Goal: Download file/media

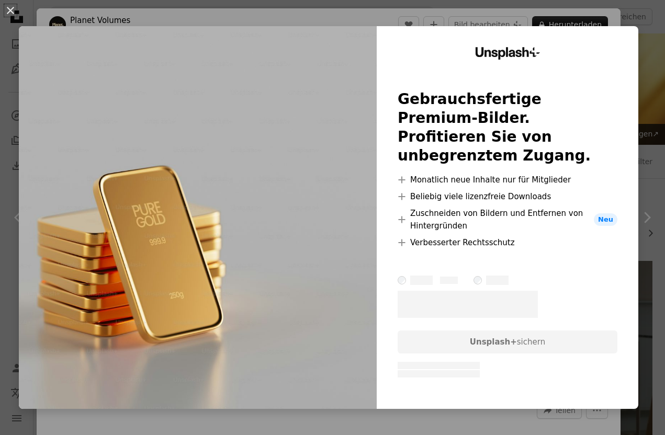
scroll to position [1561, 0]
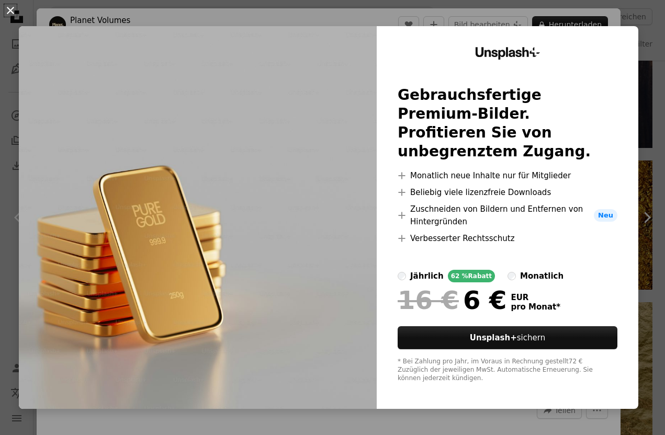
click at [6, 8] on button "An X shape" at bounding box center [10, 10] width 13 height 13
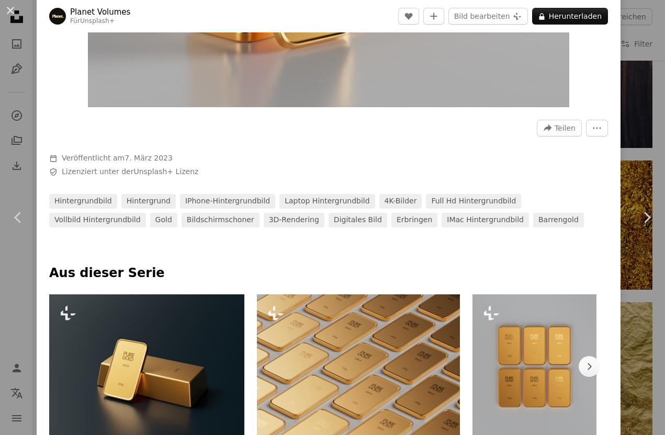
scroll to position [443, 0]
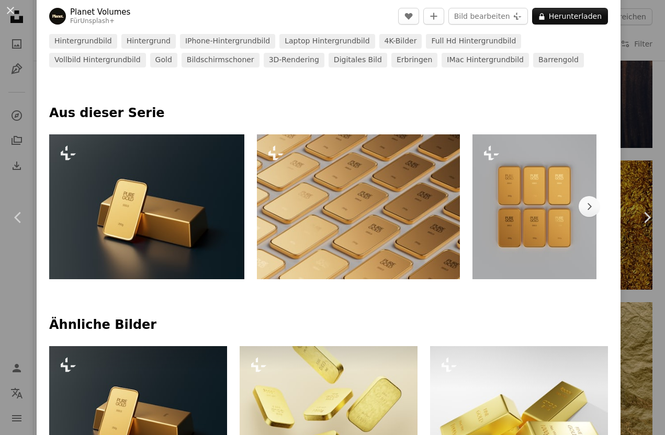
click at [650, 274] on div "An X shape Chevron left Chevron right Planet Volumes Für Unsplash+ A heart A pl…" at bounding box center [332, 217] width 665 height 435
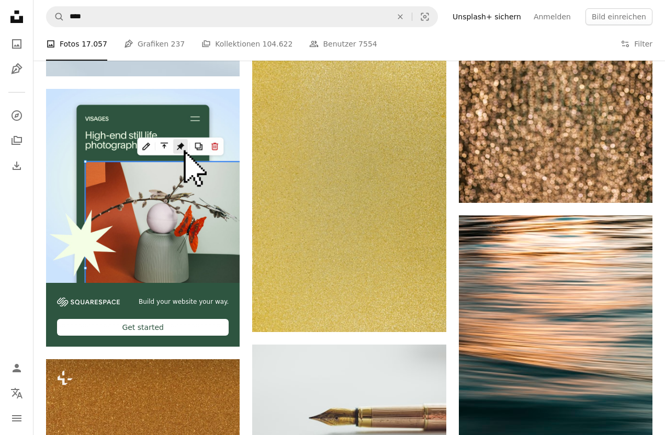
scroll to position [2565, 0]
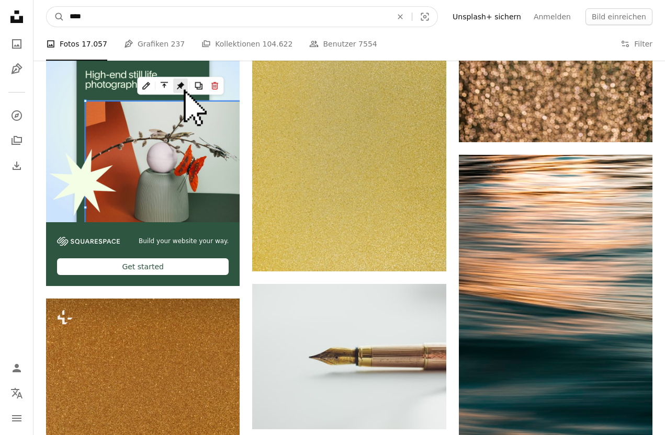
click at [116, 20] on input "****" at bounding box center [226, 17] width 324 height 20
type input "**********"
click button "A magnifying glass" at bounding box center [56, 17] width 18 height 20
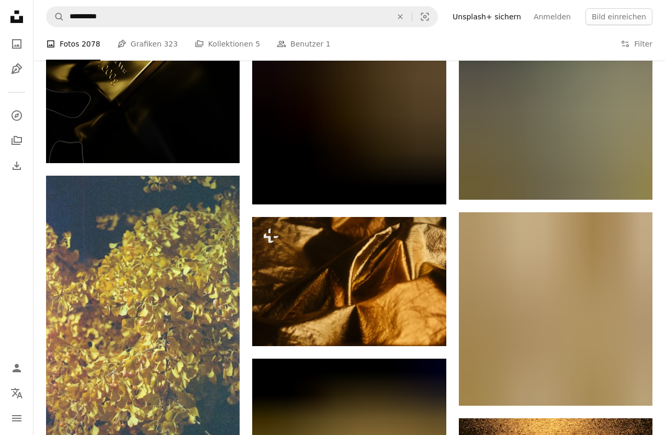
scroll to position [1185, 0]
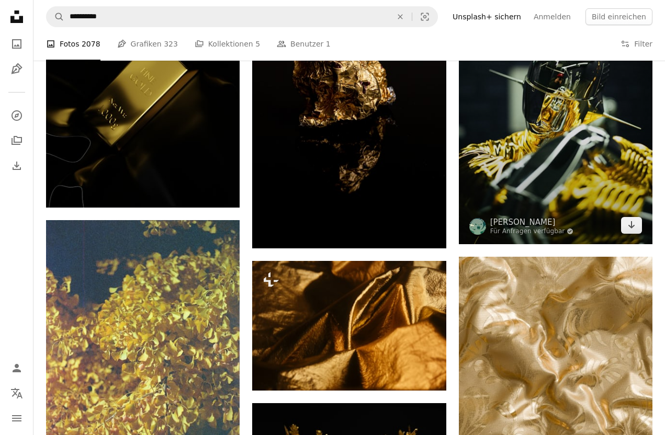
click at [561, 163] on img at bounding box center [556, 98] width 194 height 291
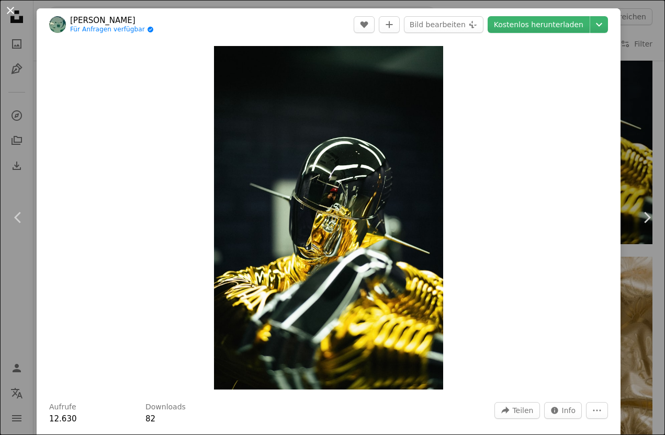
click at [17, 10] on button "An X shape" at bounding box center [10, 10] width 13 height 13
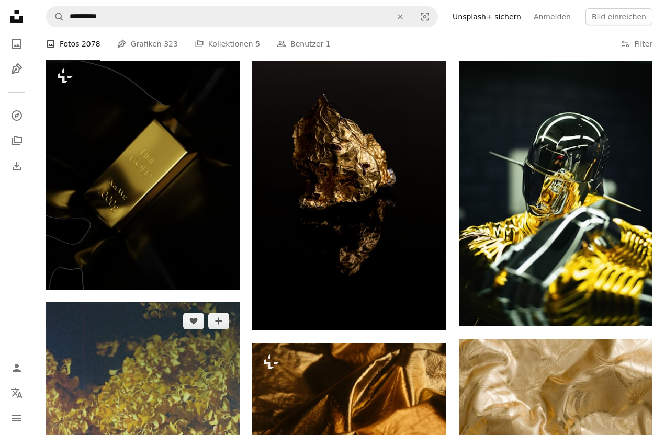
scroll to position [1078, 0]
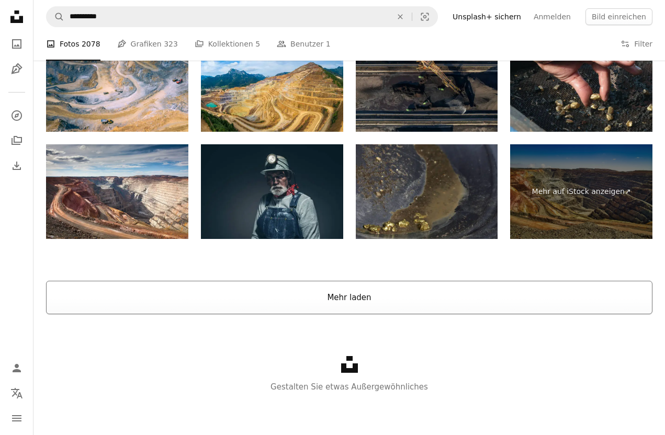
click at [353, 304] on button "Mehr laden" at bounding box center [349, 297] width 606 height 33
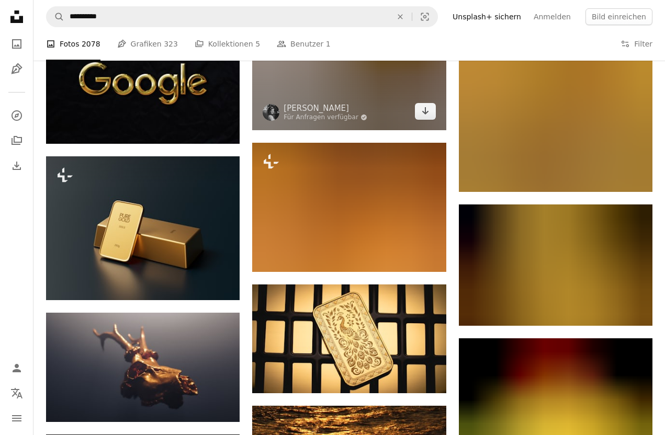
scroll to position [7439, 0]
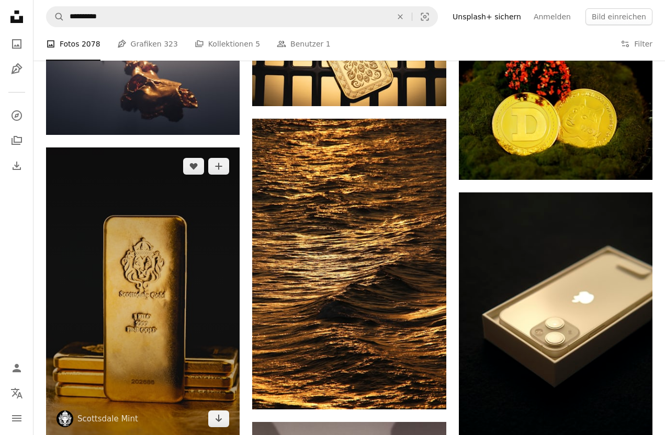
click at [155, 267] on img at bounding box center [143, 293] width 194 height 290
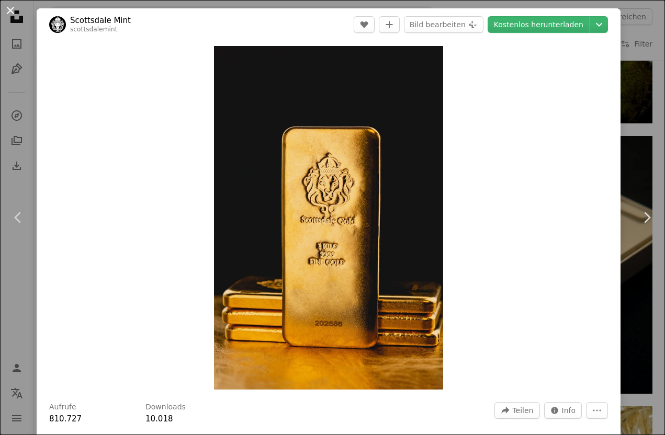
click at [12, 8] on button "An X shape" at bounding box center [10, 10] width 13 height 13
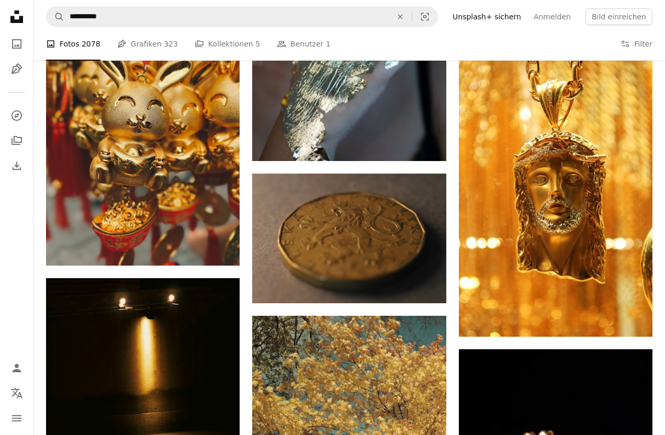
scroll to position [18848, 0]
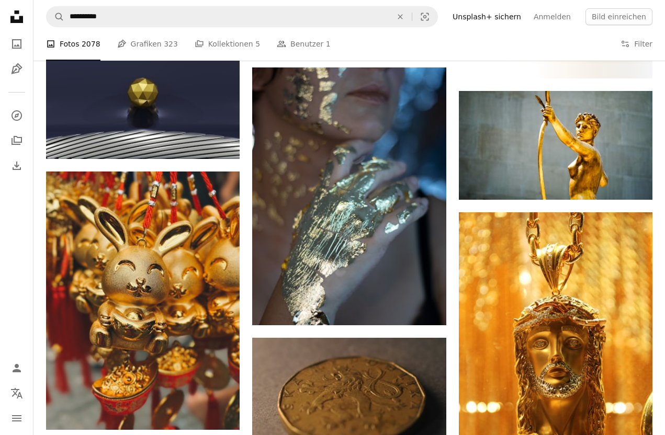
drag, startPoint x: 148, startPoint y: 2, endPoint x: -2, endPoint y: -21, distance: 152.0
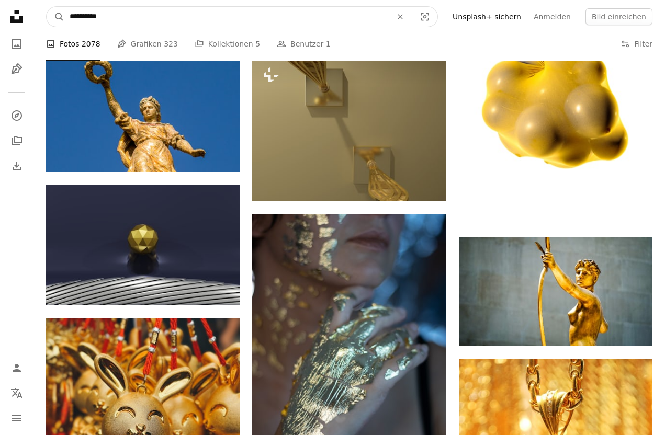
drag, startPoint x: 117, startPoint y: 20, endPoint x: -23, endPoint y: -23, distance: 145.7
click at [64, 7] on input "**********" at bounding box center [226, 17] width 324 height 20
